Goal: Book appointment/travel/reservation

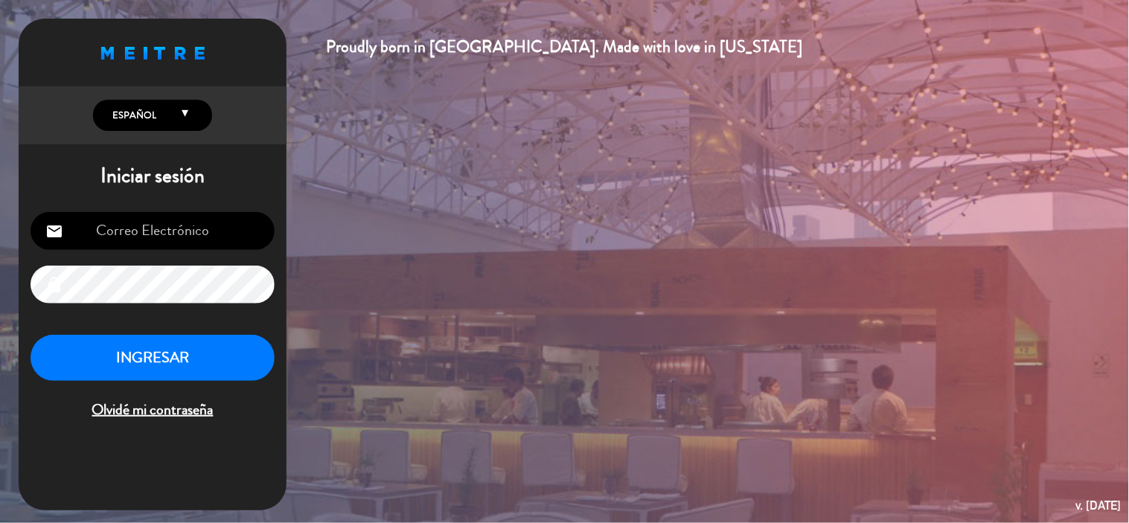
type input "[EMAIL_ADDRESS][DOMAIN_NAME]"
click at [213, 348] on button "INGRESAR" at bounding box center [153, 358] width 244 height 47
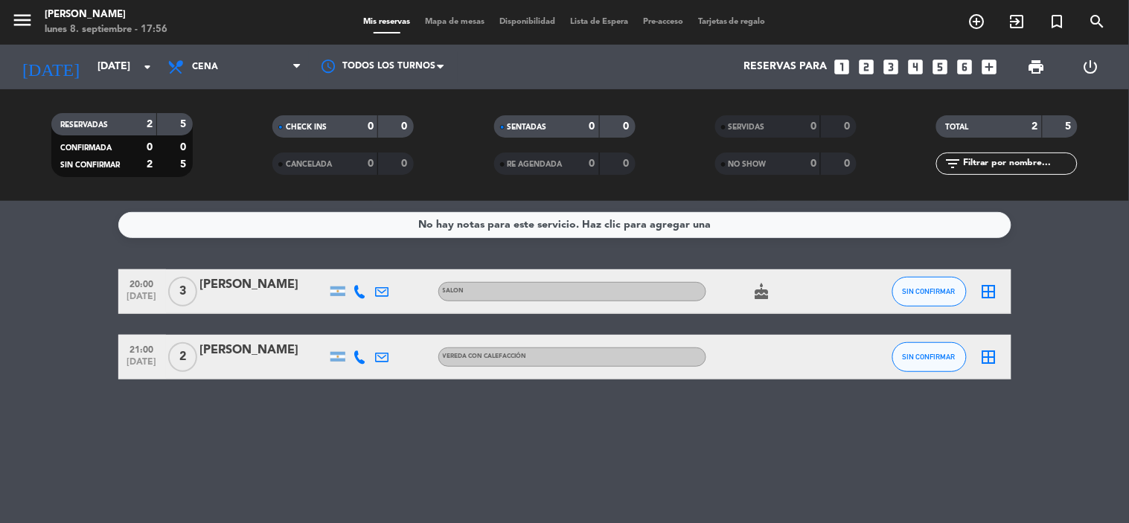
click at [253, 433] on div "No hay notas para este servicio. Haz clic para agregar una 20:00 [DATE] 3 [PERS…" at bounding box center [564, 362] width 1129 height 322
click at [121, 77] on input "[DATE]" at bounding box center [160, 67] width 141 height 27
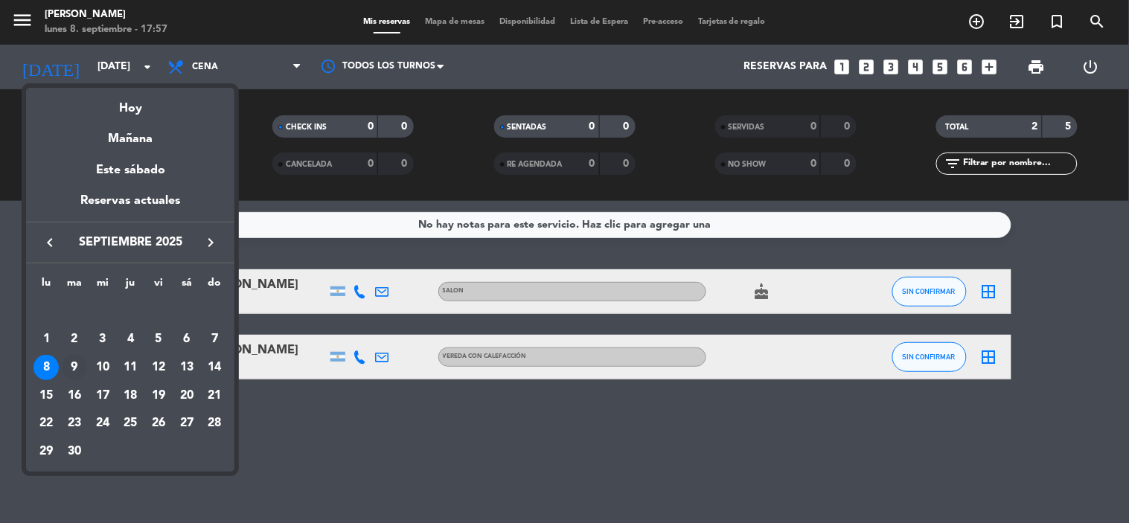
click at [68, 370] on div "9" at bounding box center [74, 367] width 25 height 25
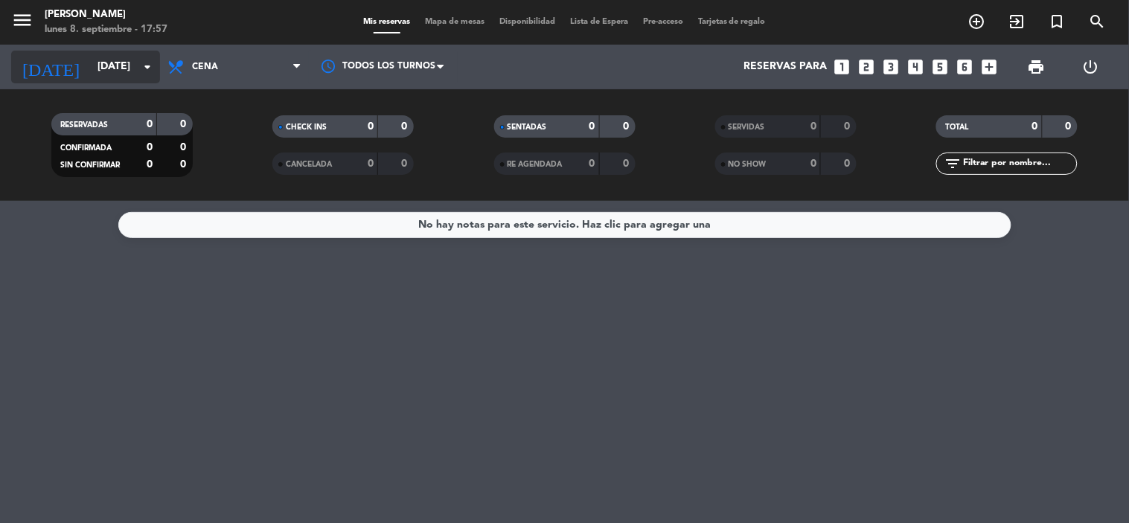
click at [118, 77] on input "[DATE]" at bounding box center [160, 67] width 141 height 27
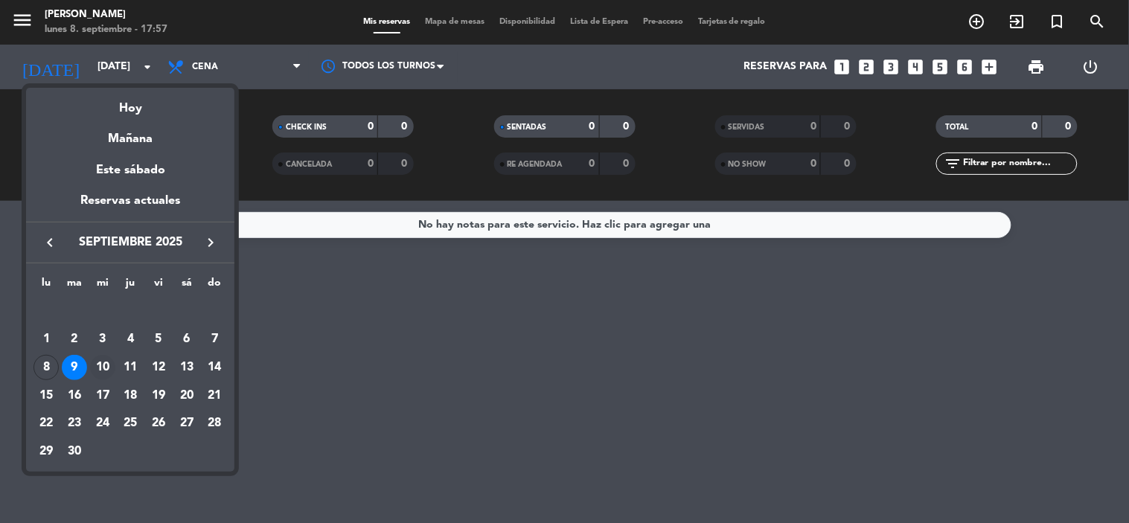
click at [98, 372] on div "10" at bounding box center [102, 367] width 25 height 25
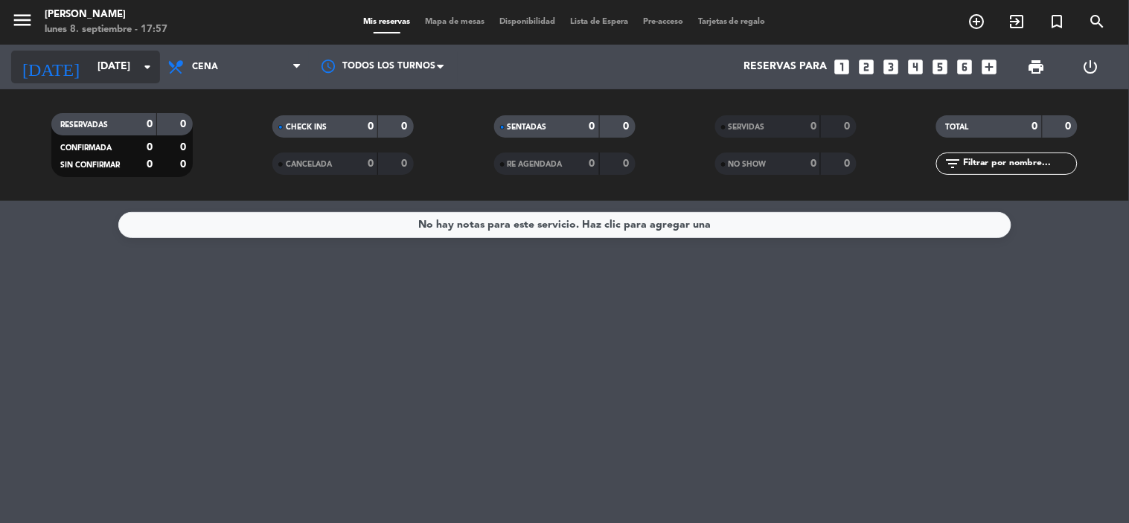
click at [90, 71] on input "[DATE]" at bounding box center [160, 67] width 141 height 27
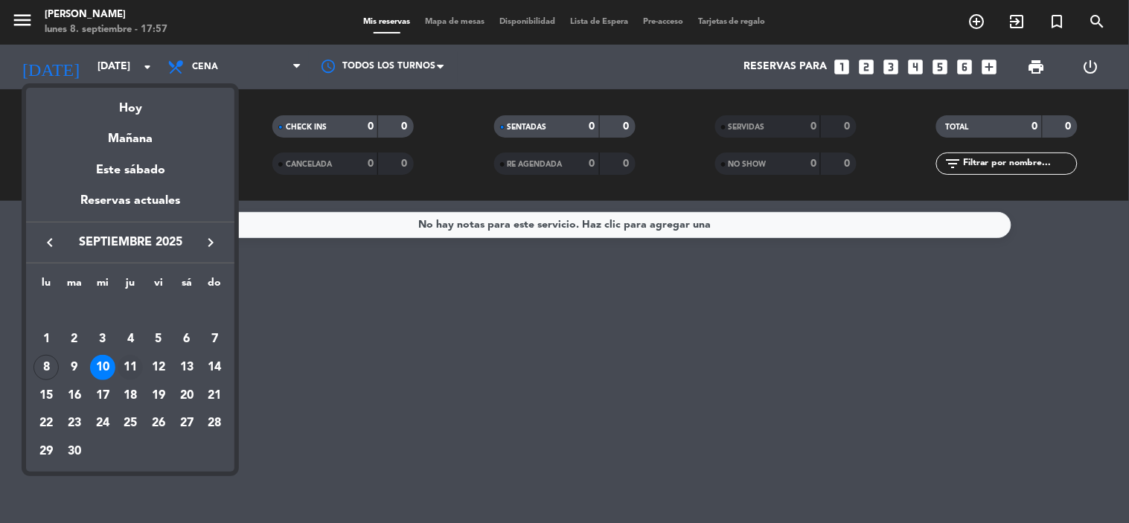
click at [135, 366] on div "11" at bounding box center [130, 367] width 25 height 25
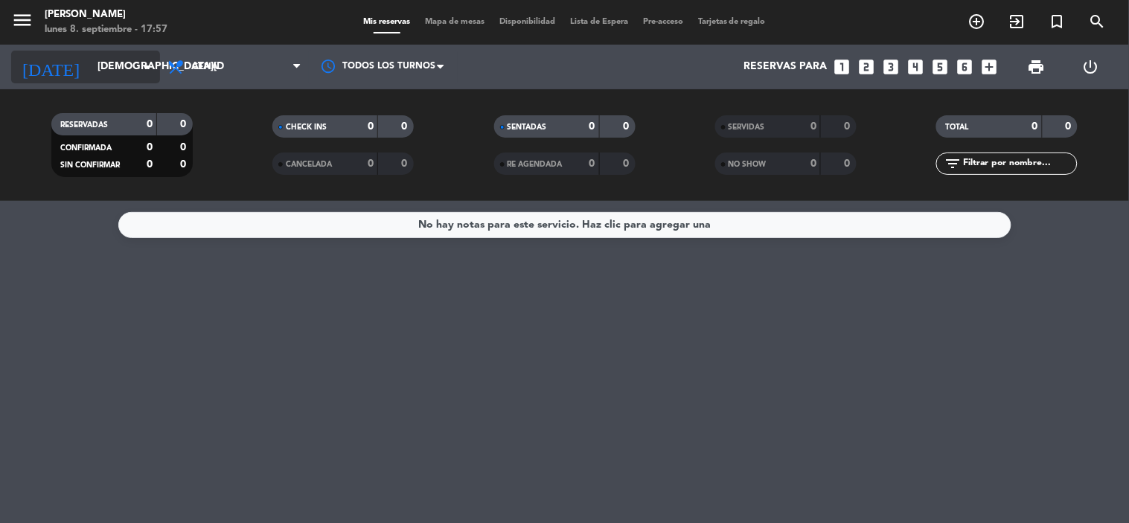
click at [109, 68] on input "[DEMOGRAPHIC_DATA][DATE]" at bounding box center [160, 67] width 141 height 27
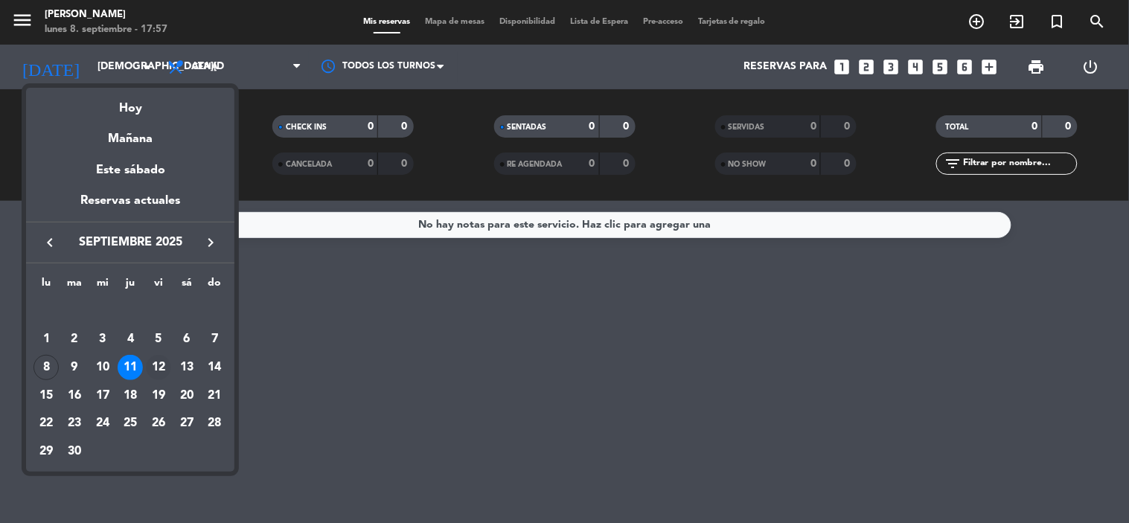
click at [159, 360] on div "12" at bounding box center [158, 367] width 25 height 25
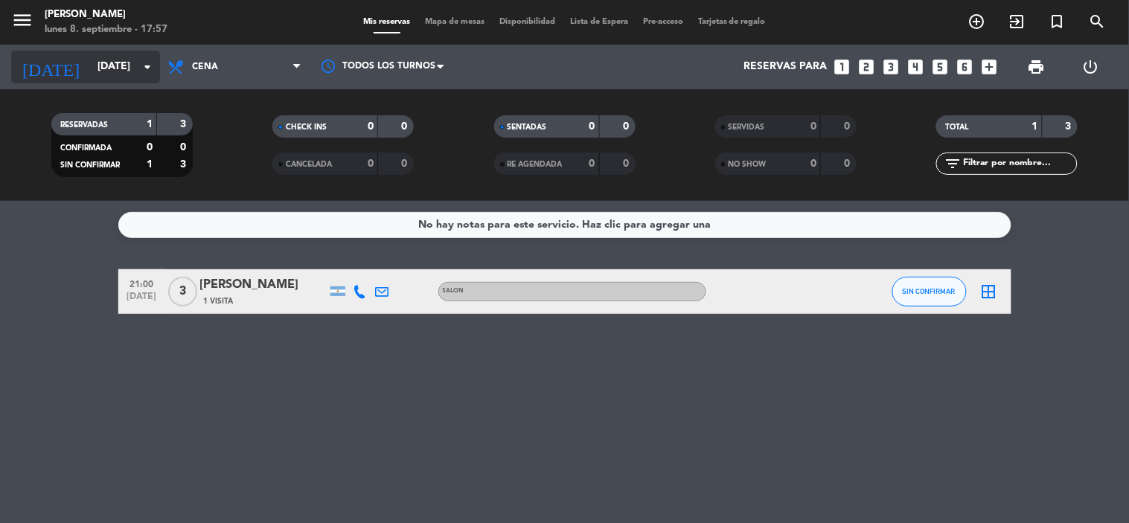
click at [109, 71] on input "[DATE]" at bounding box center [160, 67] width 141 height 27
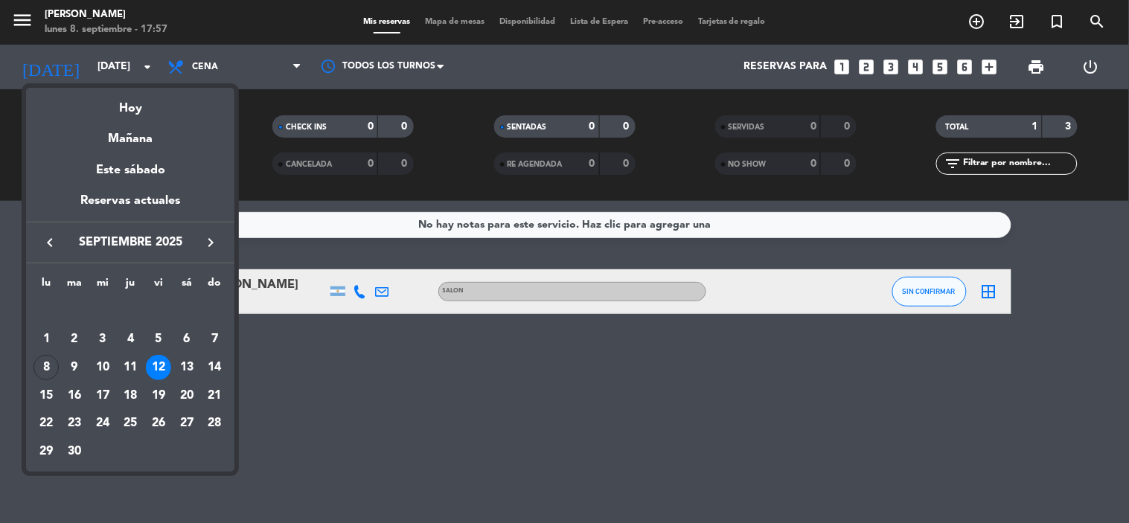
click at [187, 367] on div "13" at bounding box center [186, 367] width 25 height 25
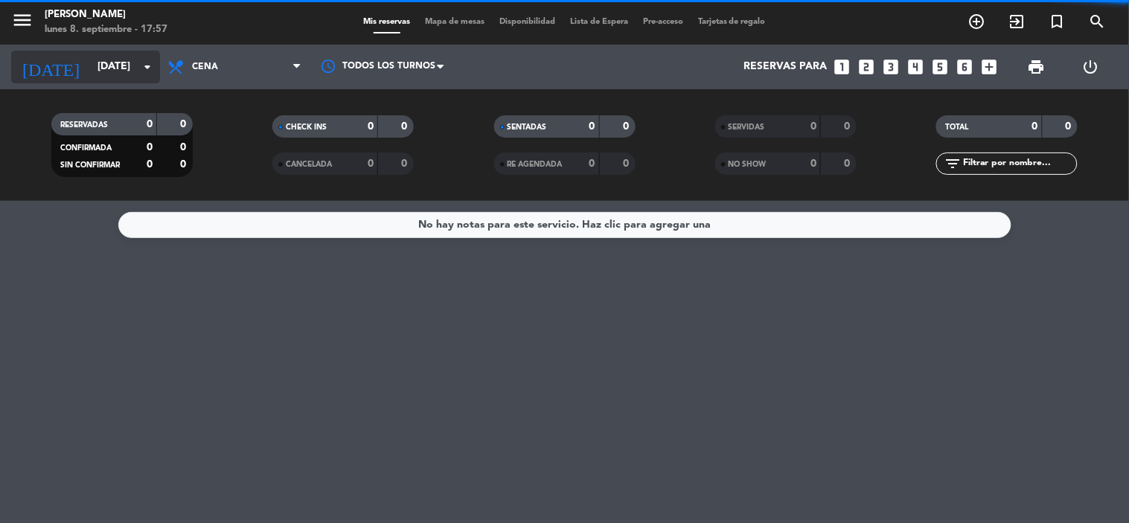
click at [127, 69] on input "[DATE]" at bounding box center [160, 67] width 141 height 27
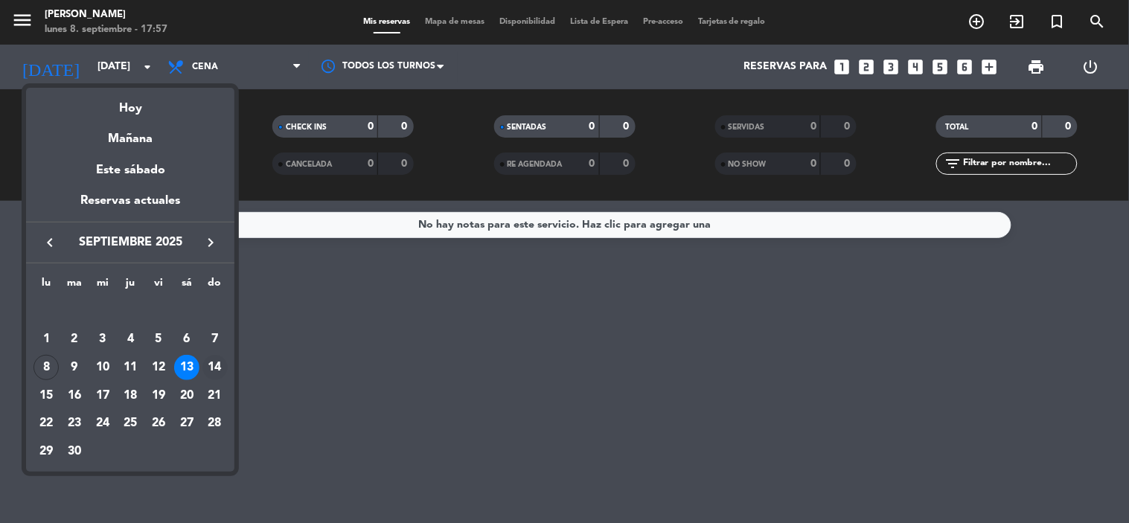
click at [214, 367] on div "14" at bounding box center [214, 367] width 25 height 25
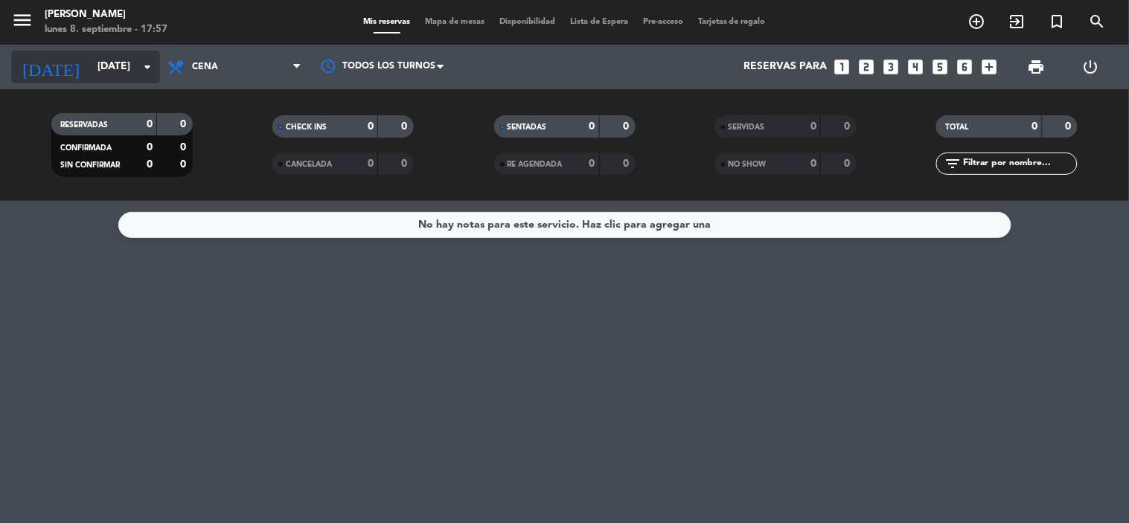
click at [109, 74] on input "[DATE]" at bounding box center [160, 67] width 141 height 27
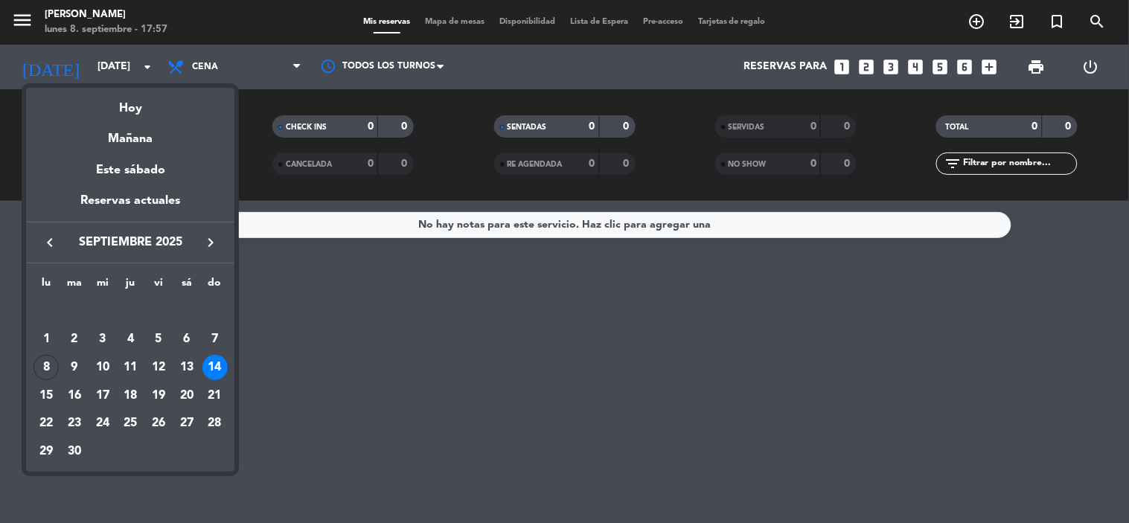
click at [218, 390] on div "21" at bounding box center [214, 395] width 25 height 25
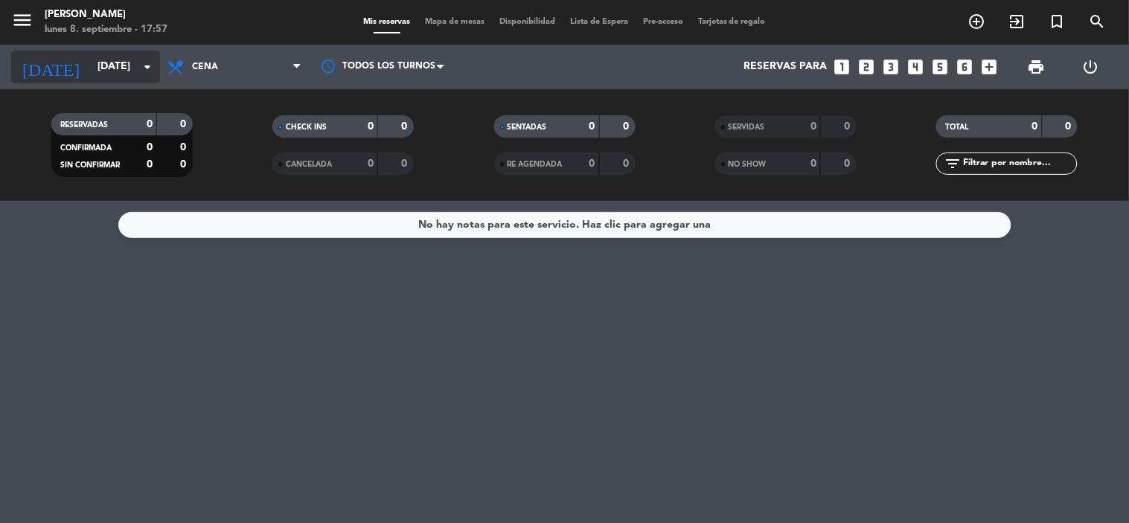
click at [108, 70] on input "[DATE]" at bounding box center [160, 67] width 141 height 27
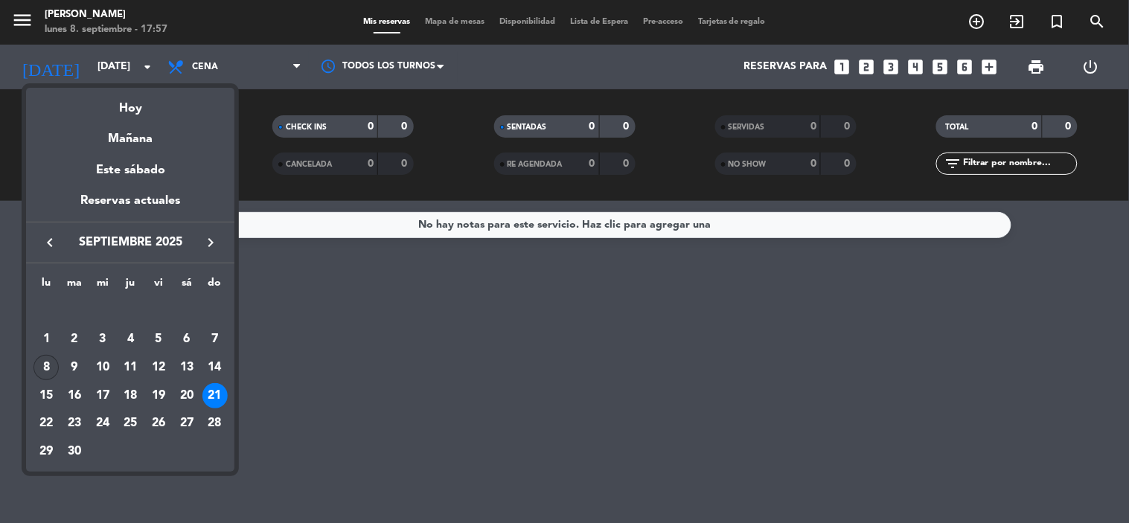
click at [48, 367] on div "8" at bounding box center [45, 367] width 25 height 25
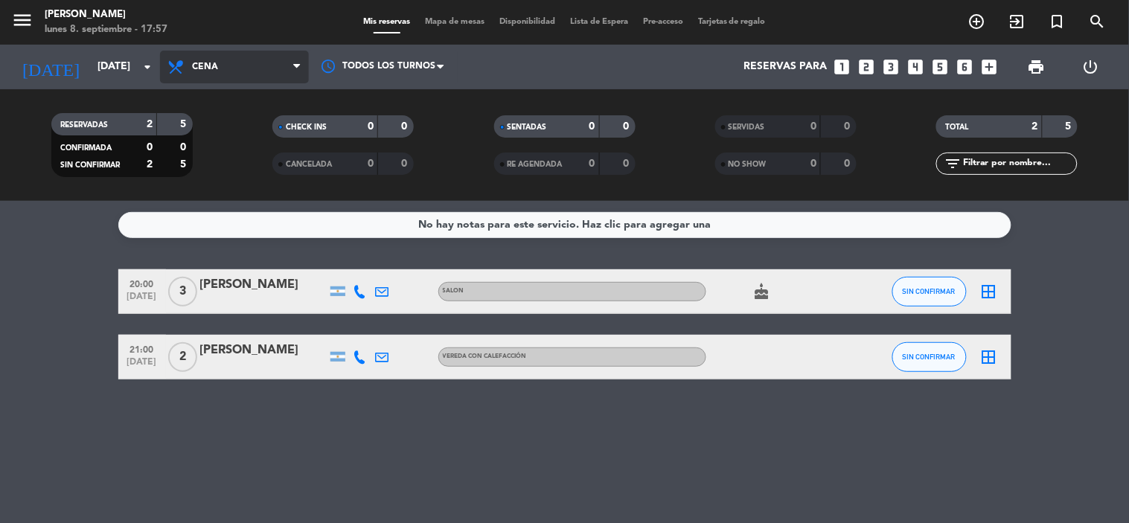
click at [232, 62] on span "Cena" at bounding box center [234, 67] width 149 height 33
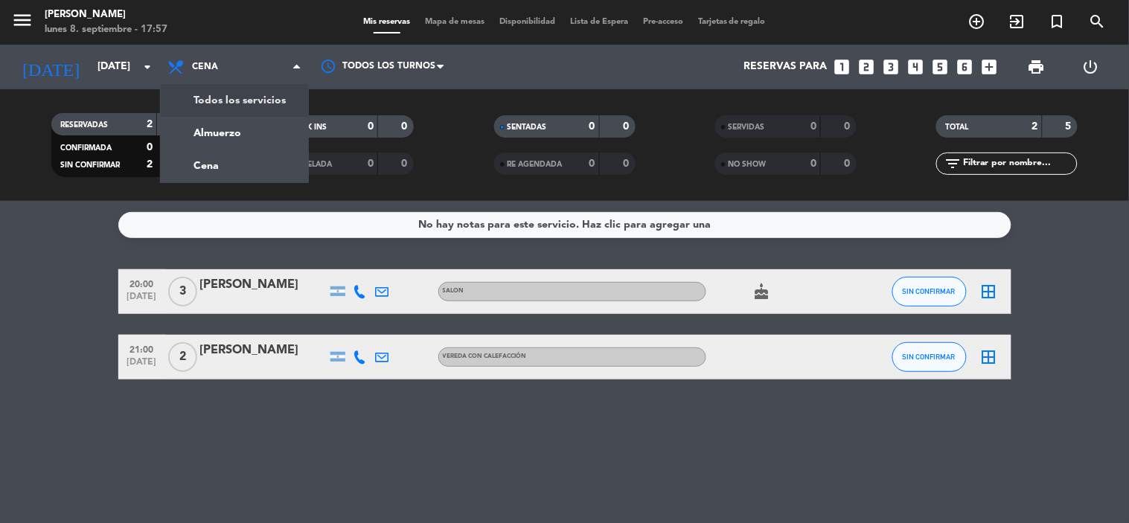
click at [263, 105] on div "menu KOI Lavalleja [DATE] 8. septiembre - 17:57 Mis reservas Mapa de mesas Disp…" at bounding box center [564, 100] width 1129 height 201
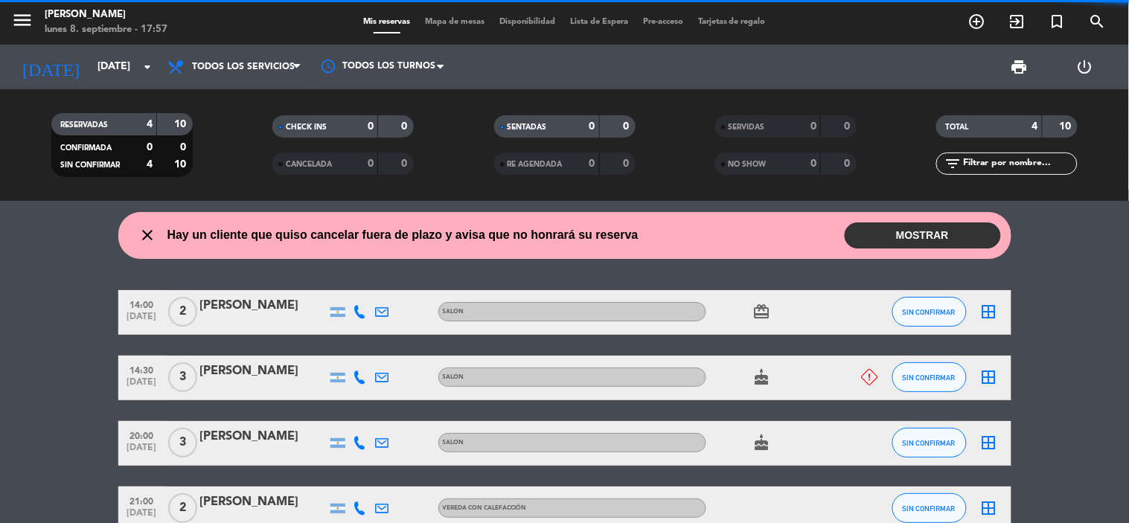
click at [113, 49] on div "[DATE] [DATE] arrow_drop_down" at bounding box center [85, 67] width 149 height 45
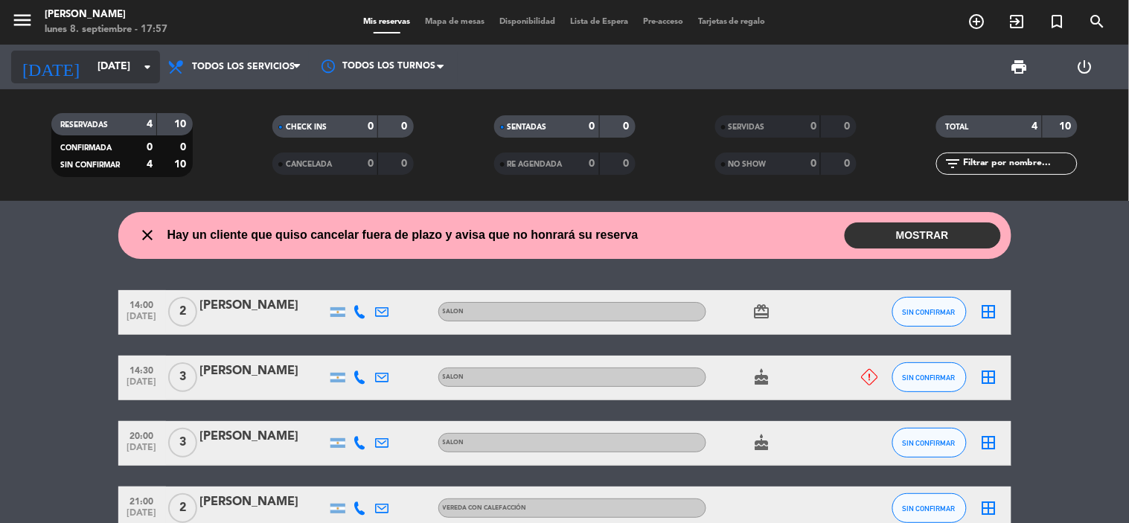
click at [90, 60] on input "[DATE]" at bounding box center [160, 67] width 141 height 27
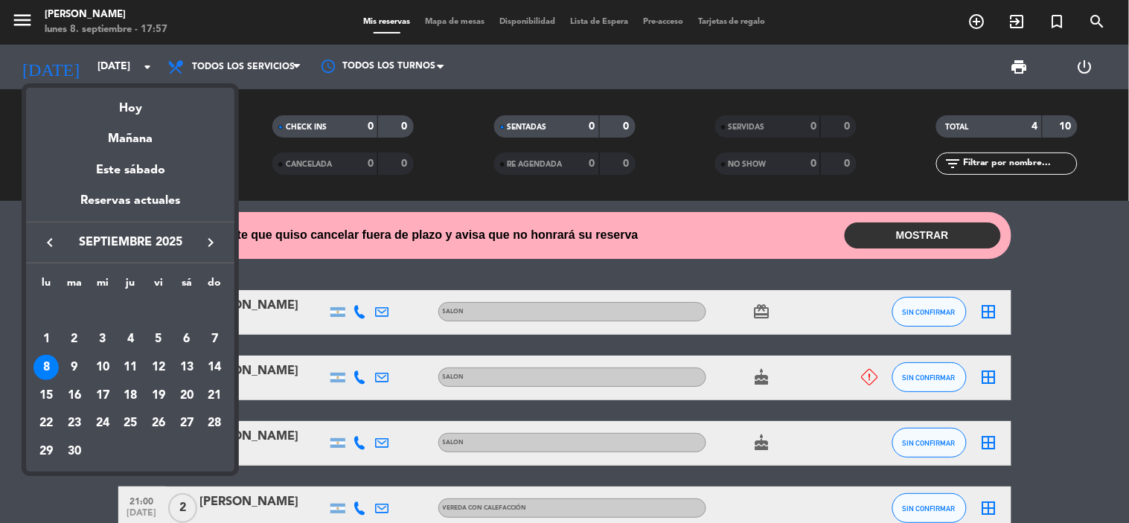
click at [77, 369] on div "9" at bounding box center [74, 367] width 25 height 25
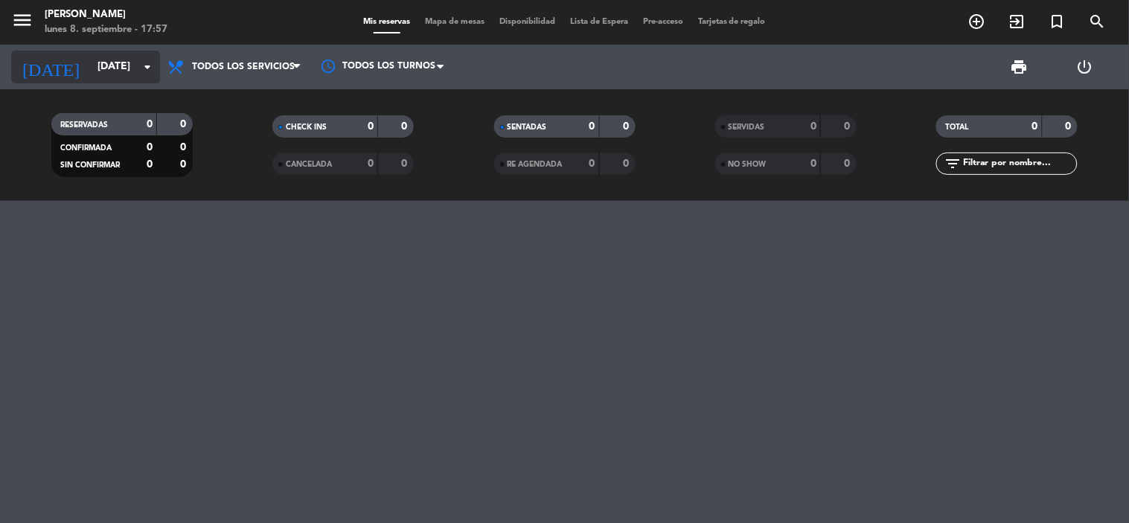
click at [102, 64] on input "[DATE]" at bounding box center [160, 67] width 141 height 27
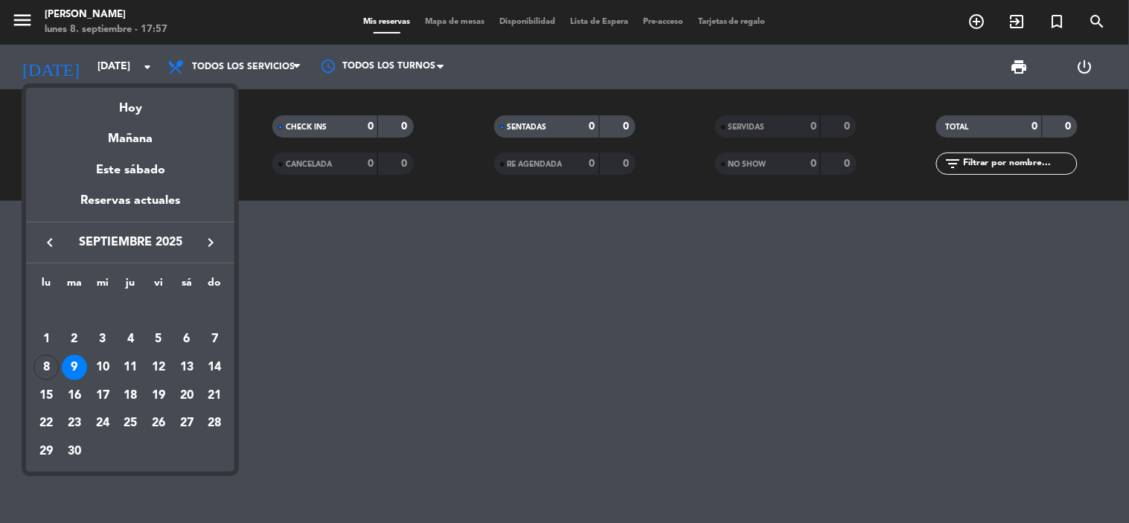
click at [106, 366] on div "10" at bounding box center [102, 367] width 25 height 25
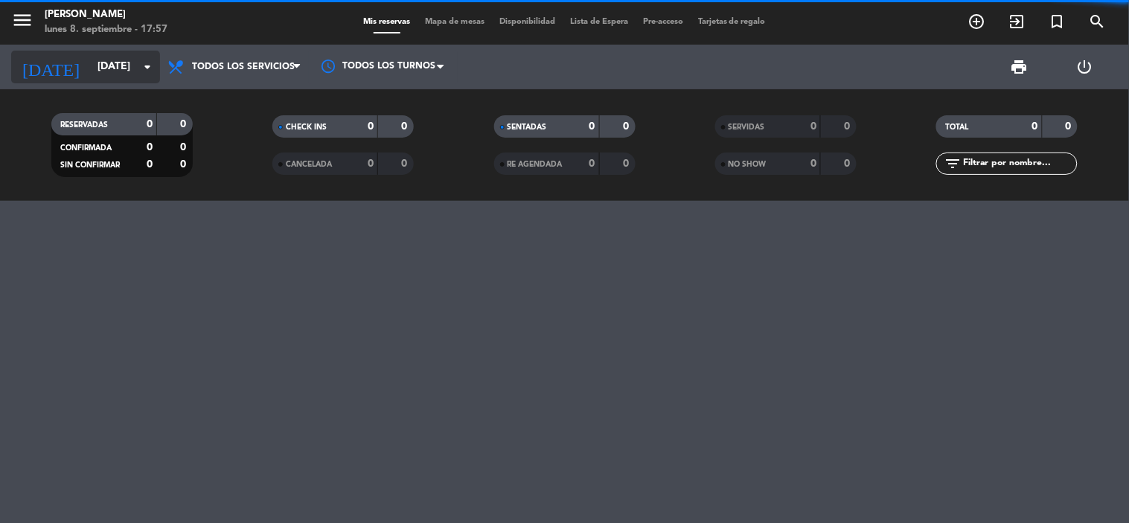
click at [105, 68] on input "[DATE]" at bounding box center [160, 67] width 141 height 27
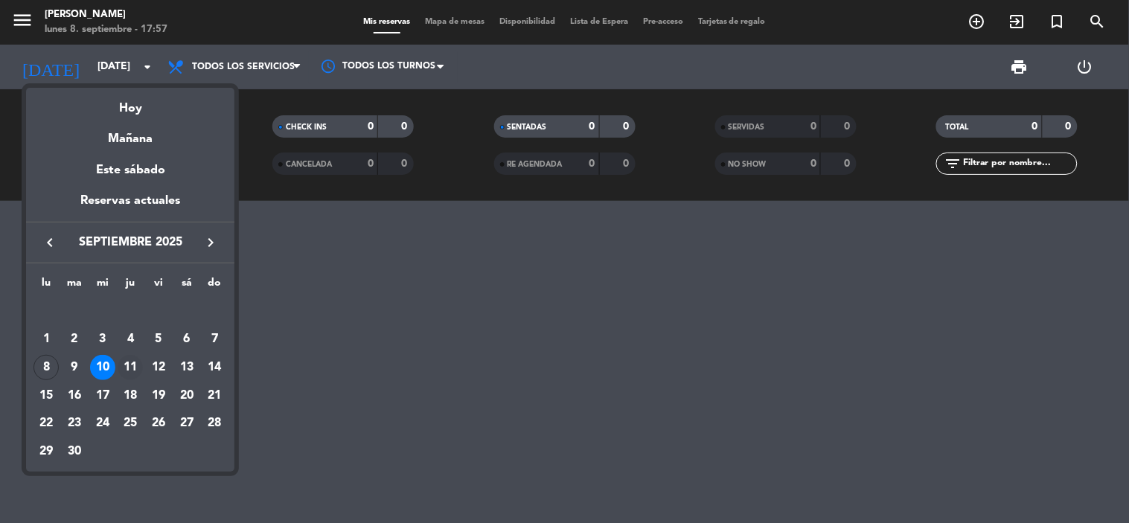
click at [130, 370] on div "11" at bounding box center [130, 367] width 25 height 25
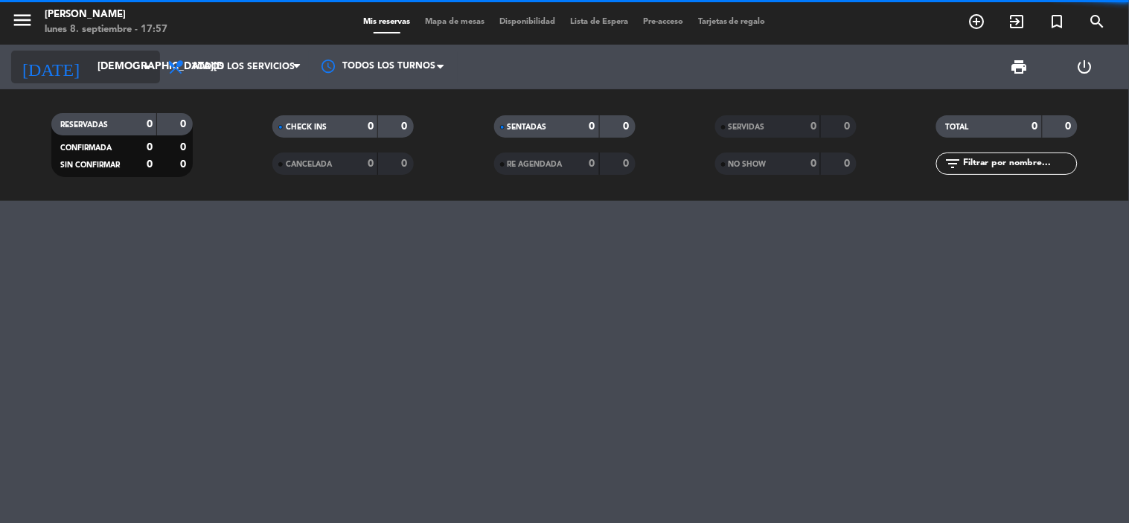
click at [127, 68] on input "[DEMOGRAPHIC_DATA][DATE]" at bounding box center [160, 67] width 141 height 27
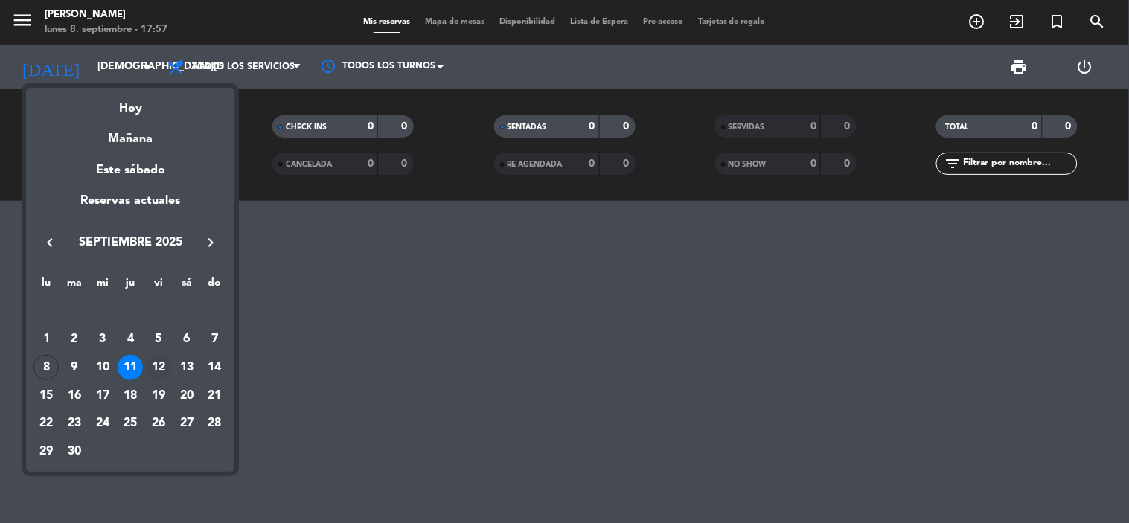
click at [161, 372] on div "12" at bounding box center [158, 367] width 25 height 25
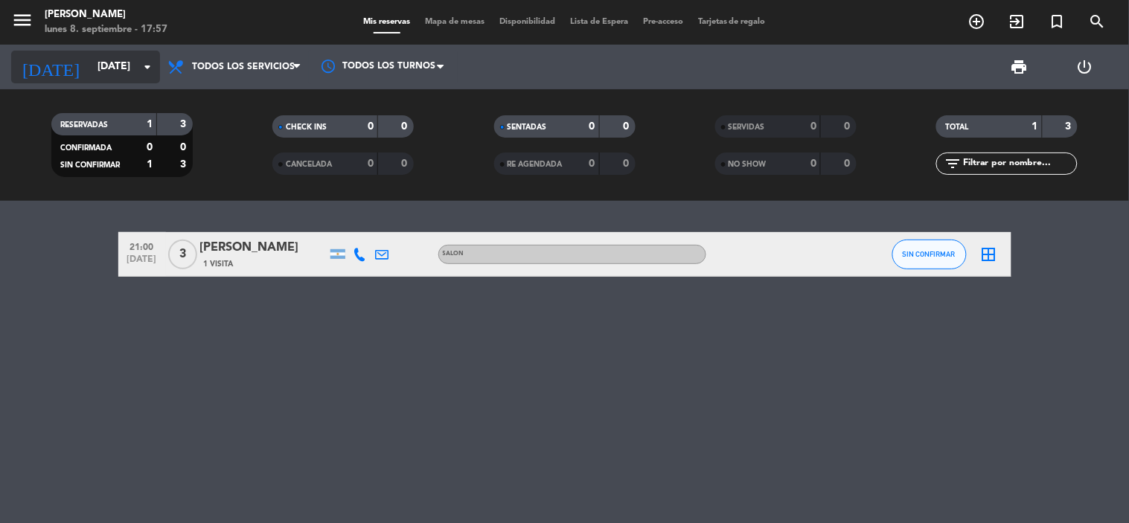
click at [102, 71] on input "[DATE]" at bounding box center [160, 67] width 141 height 27
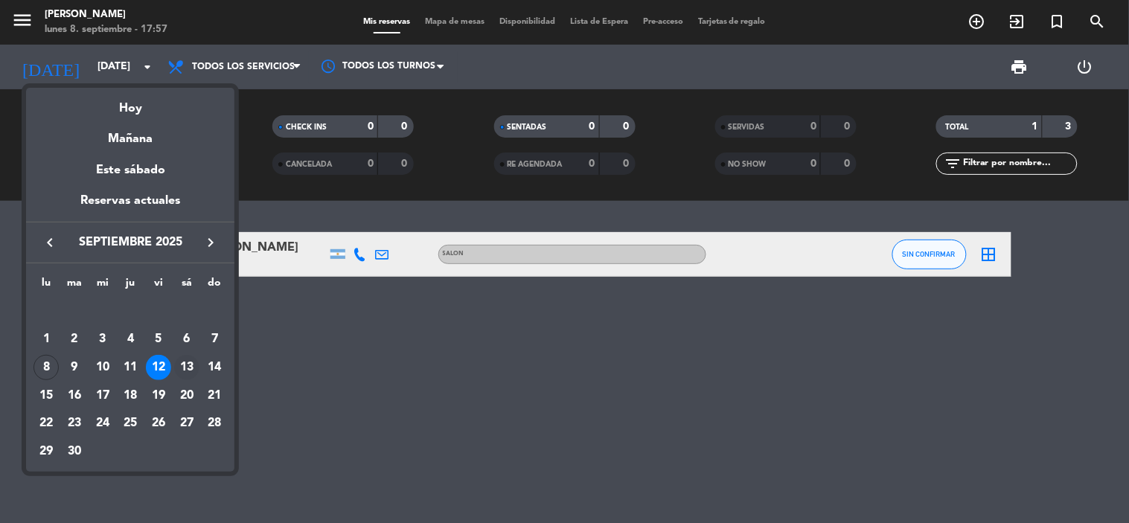
click at [190, 363] on div "13" at bounding box center [186, 367] width 25 height 25
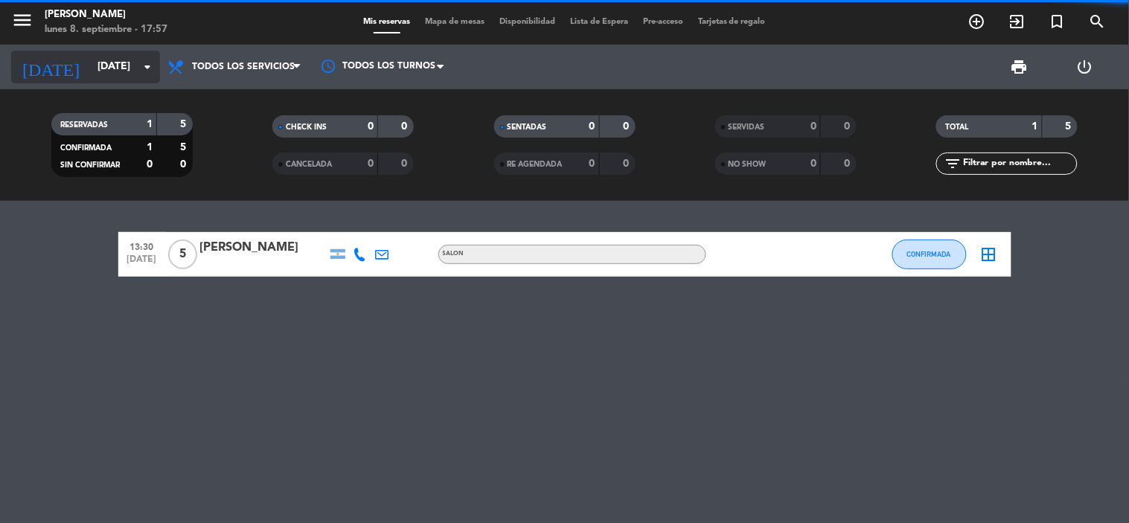
click at [120, 60] on input "[DATE]" at bounding box center [160, 67] width 141 height 27
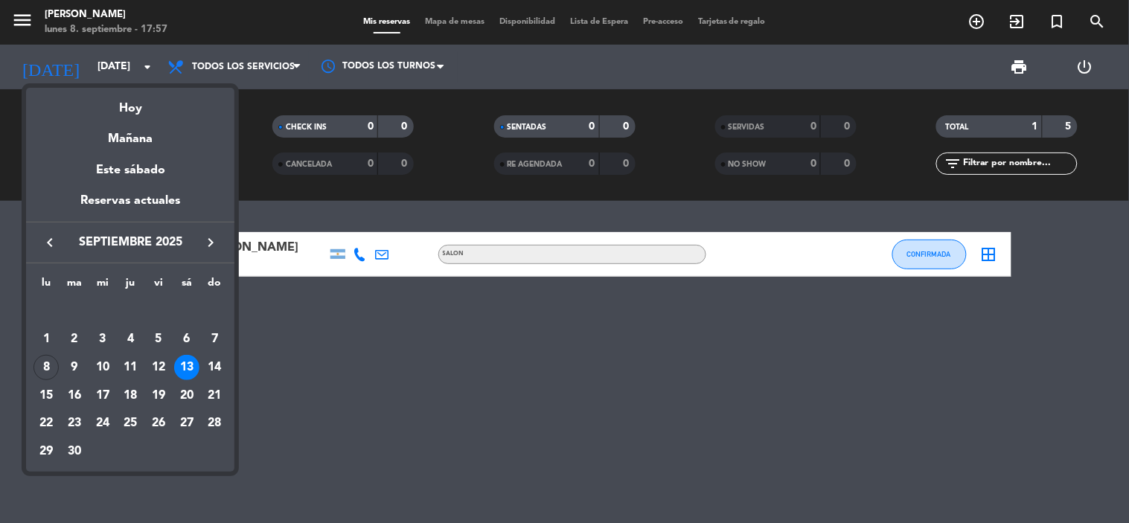
click at [289, 360] on div at bounding box center [564, 261] width 1129 height 523
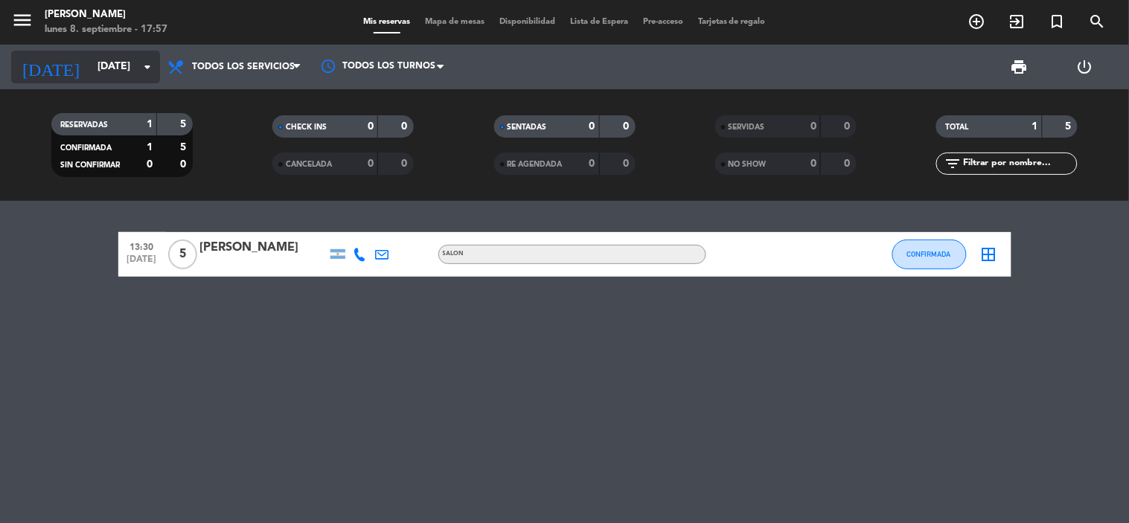
click at [125, 72] on input "[DATE]" at bounding box center [160, 67] width 141 height 27
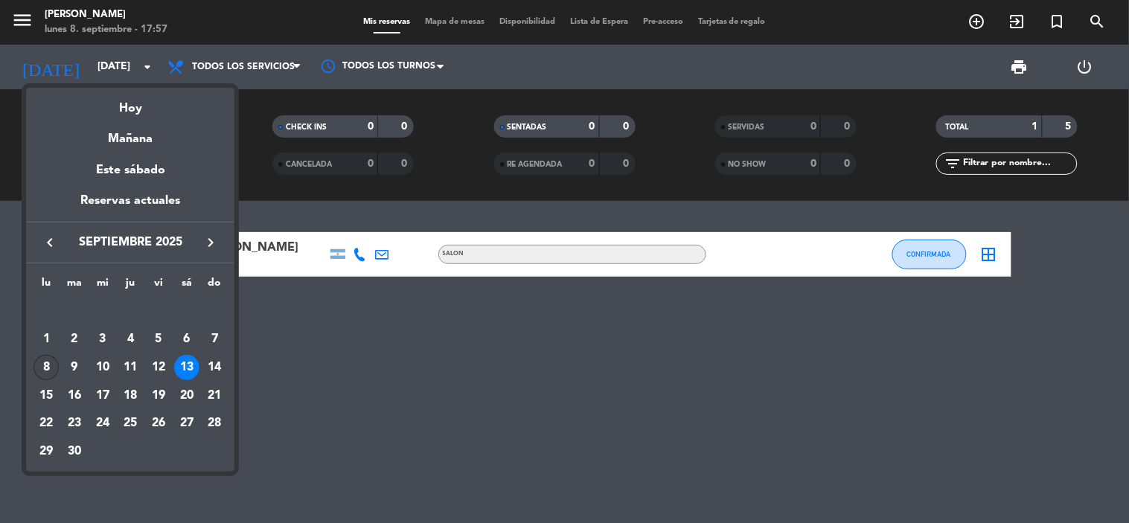
click at [49, 371] on div "8" at bounding box center [45, 367] width 25 height 25
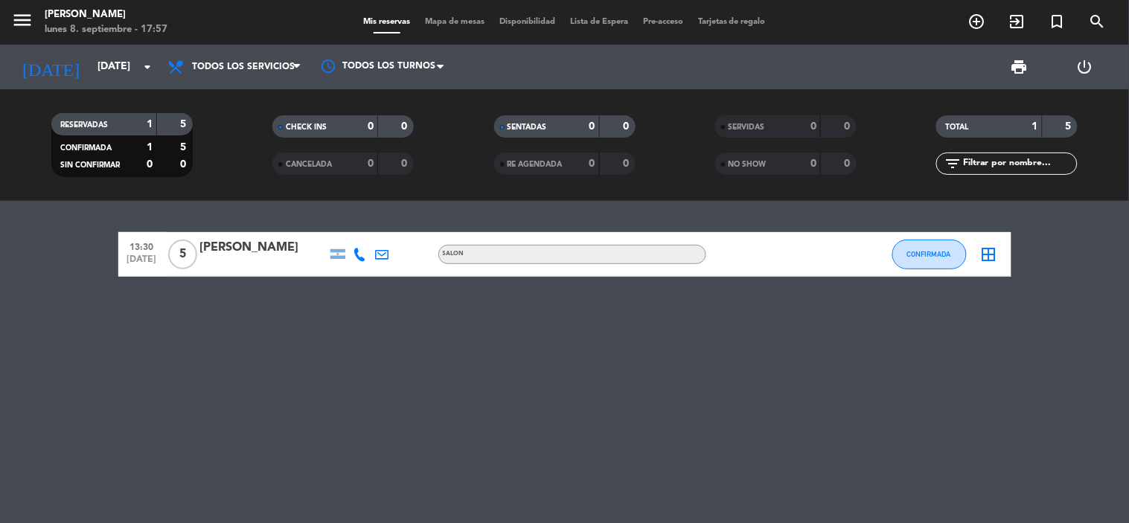
type input "[DATE]"
